Goal: Information Seeking & Learning: Learn about a topic

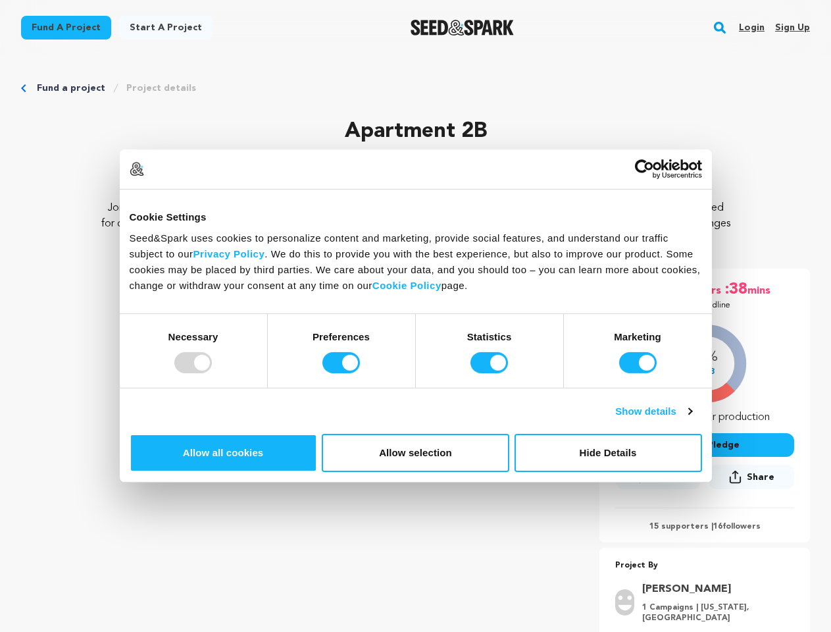
click at [212, 373] on div at bounding box center [193, 362] width 38 height 21
click at [360, 373] on input "Preferences" at bounding box center [341, 362] width 38 height 21
checkbox input "false"
click at [491, 373] on input "Statistics" at bounding box center [490, 362] width 38 height 21
checkbox input "false"
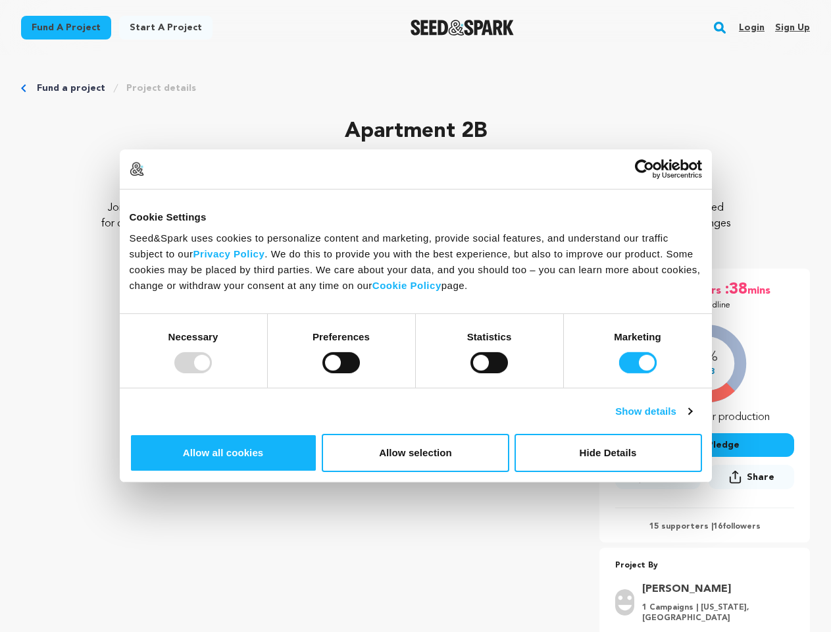
click at [619, 373] on input "Marketing" at bounding box center [638, 362] width 38 height 21
checkbox input "false"
click at [692, 419] on link "Show details" at bounding box center [653, 411] width 76 height 16
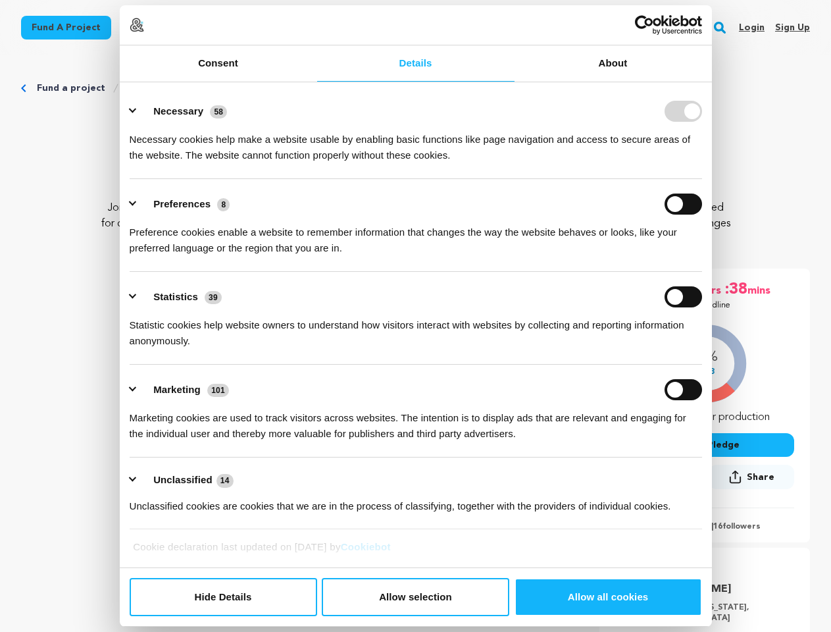
click at [712, 82] on link "About" at bounding box center [613, 63] width 197 height 36
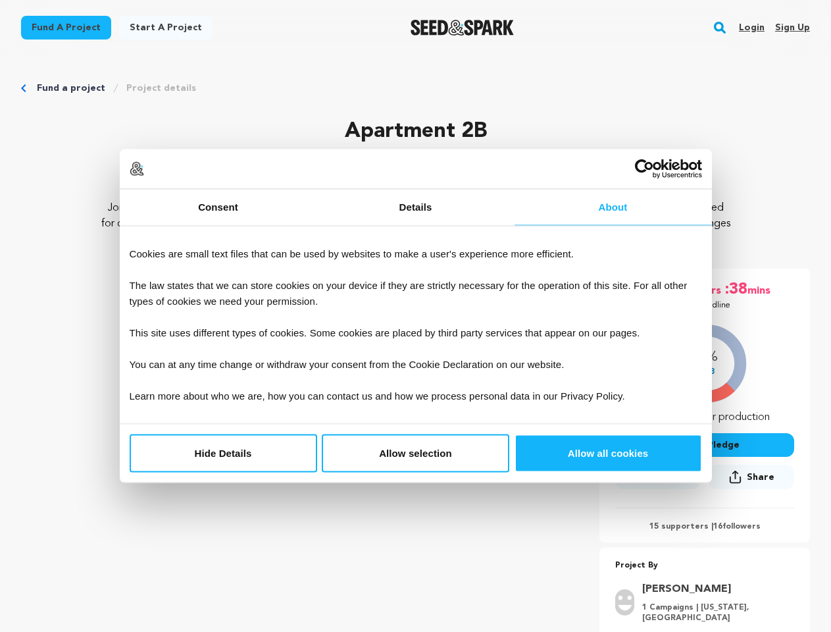
click at [727, 546] on div "28 days :19 hrs :38 mins Until Deadline 19% $763" at bounding box center [705, 471] width 211 height 405
click at [723, 28] on rect "button" at bounding box center [720, 28] width 16 height 16
click at [0, 0] on input "text" at bounding box center [0, 0] width 0 height 0
